Goal: Task Accomplishment & Management: Manage account settings

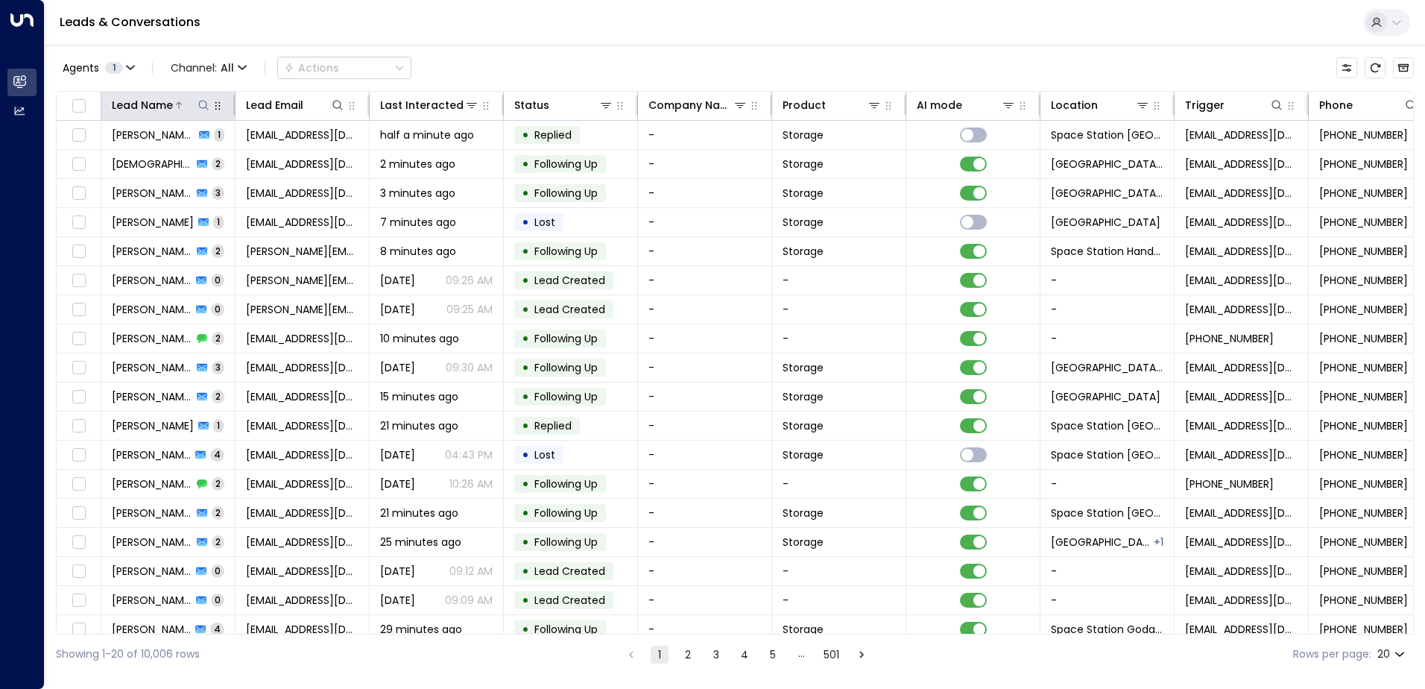
click at [198, 101] on icon at bounding box center [203, 105] width 12 height 12
type input "******"
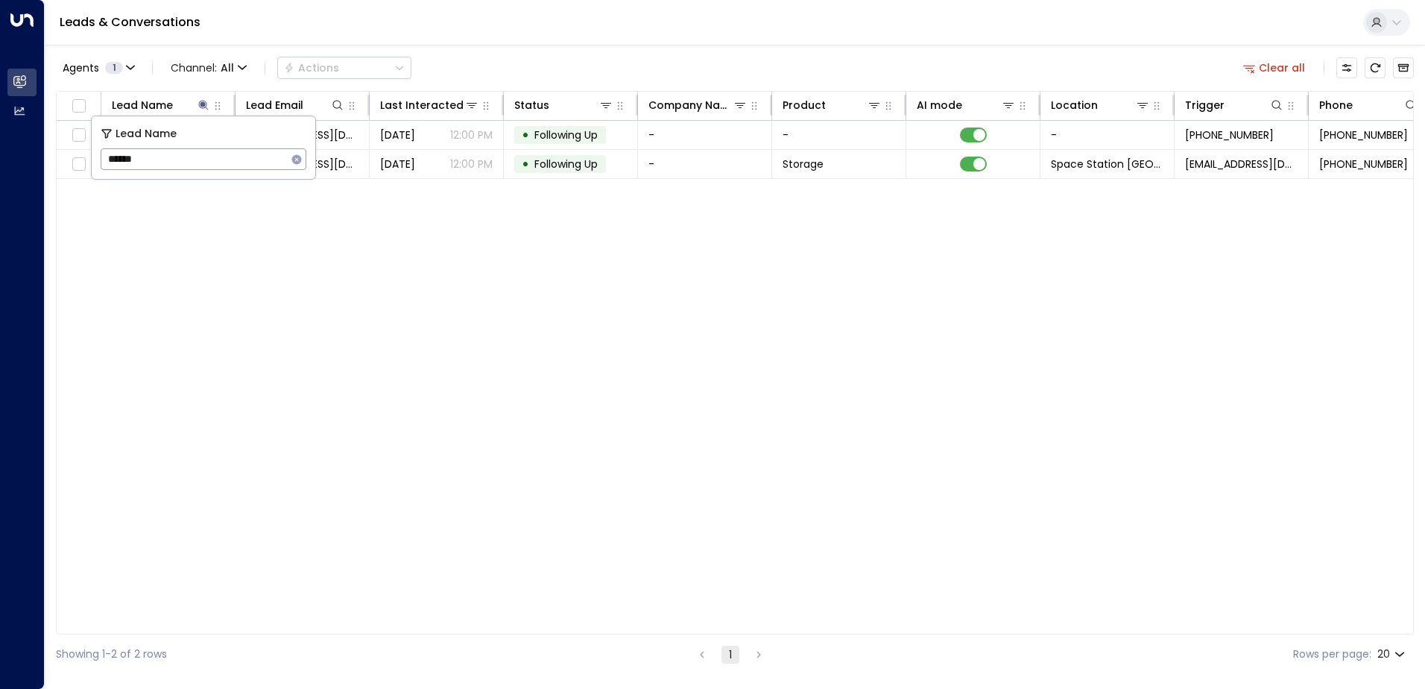
click at [482, 253] on div "Lead Name Lead Email Last Interacted Status Company Name Product AI mode Locati…" at bounding box center [735, 362] width 1358 height 543
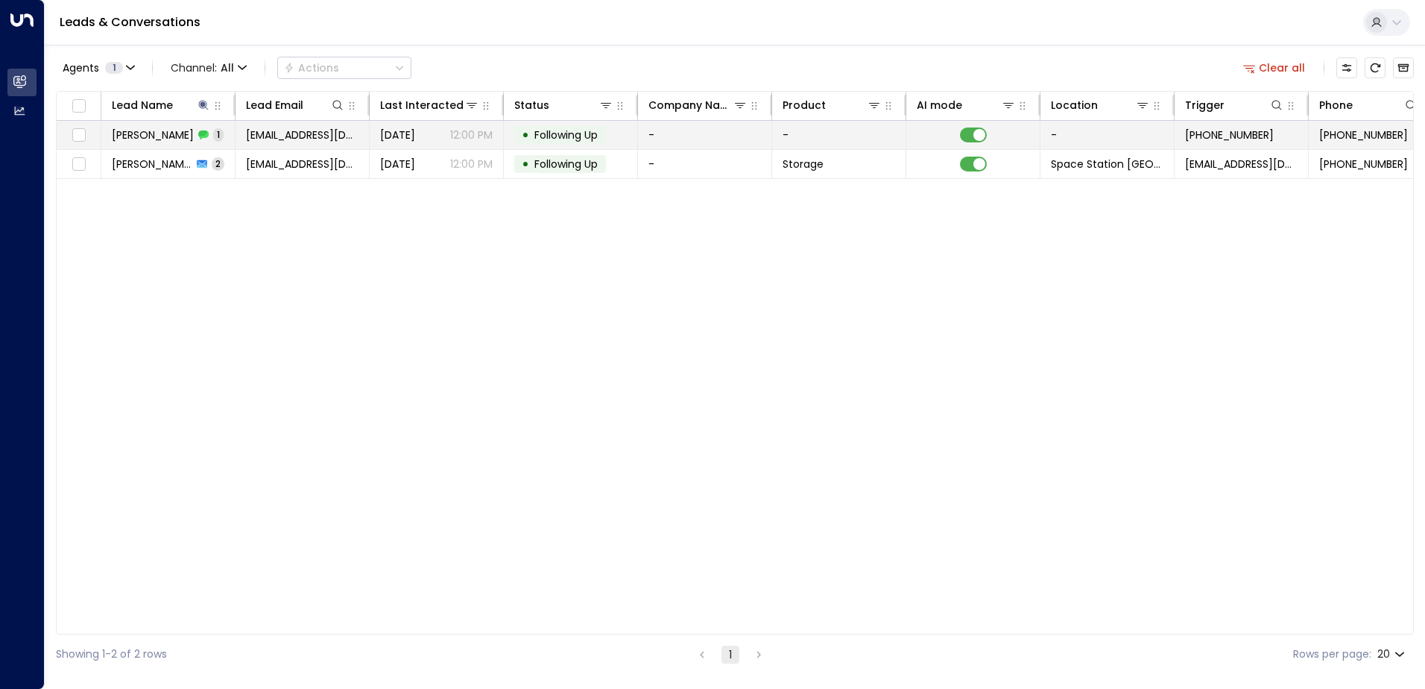
click at [437, 136] on div "[DATE] 12:00 PM" at bounding box center [436, 134] width 113 height 15
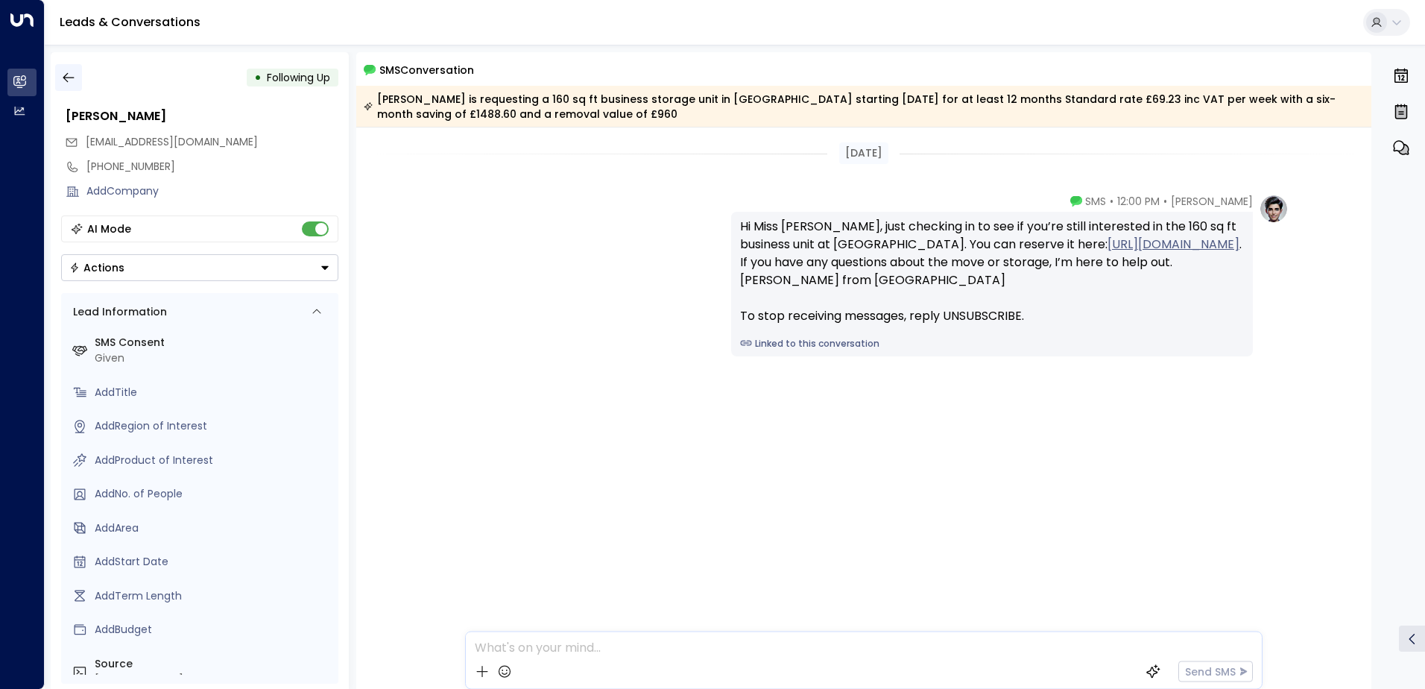
click at [70, 69] on button "button" at bounding box center [68, 77] width 27 height 27
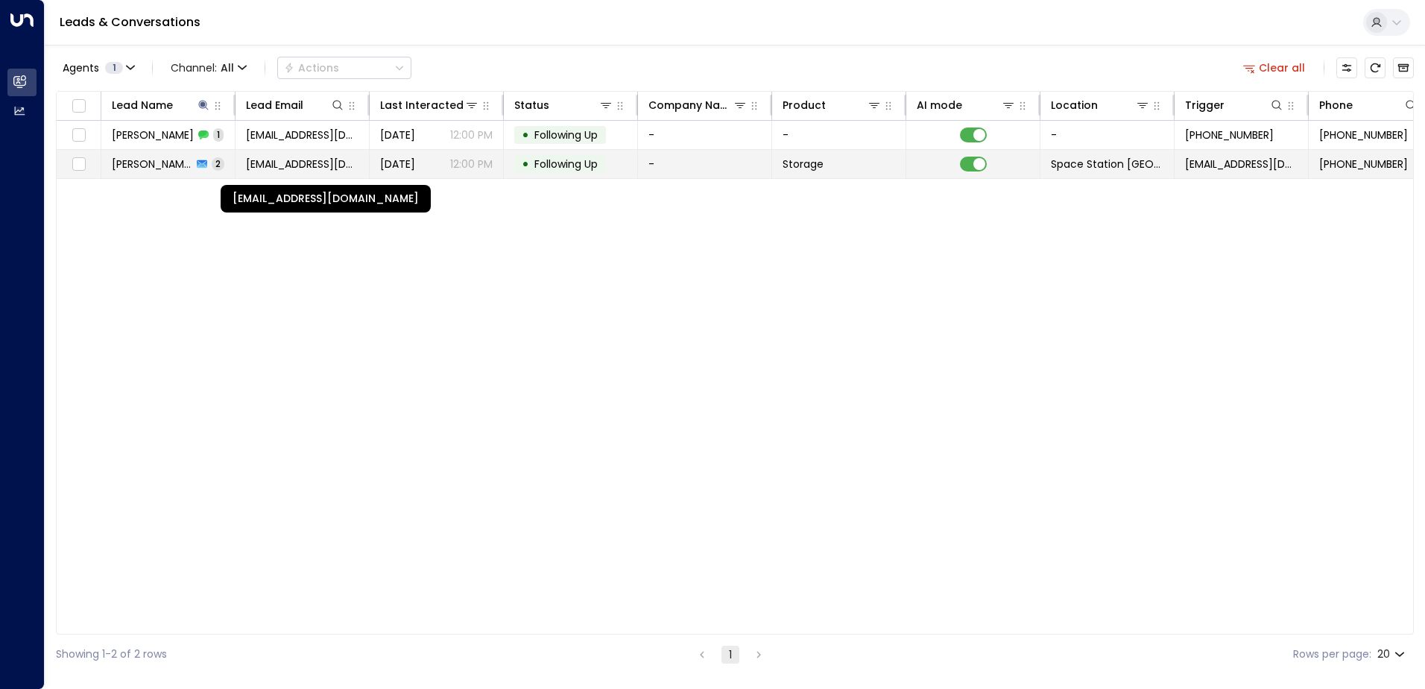
click at [292, 161] on span "[EMAIL_ADDRESS][DOMAIN_NAME]" at bounding box center [302, 163] width 113 height 15
